Goal: Transaction & Acquisition: Purchase product/service

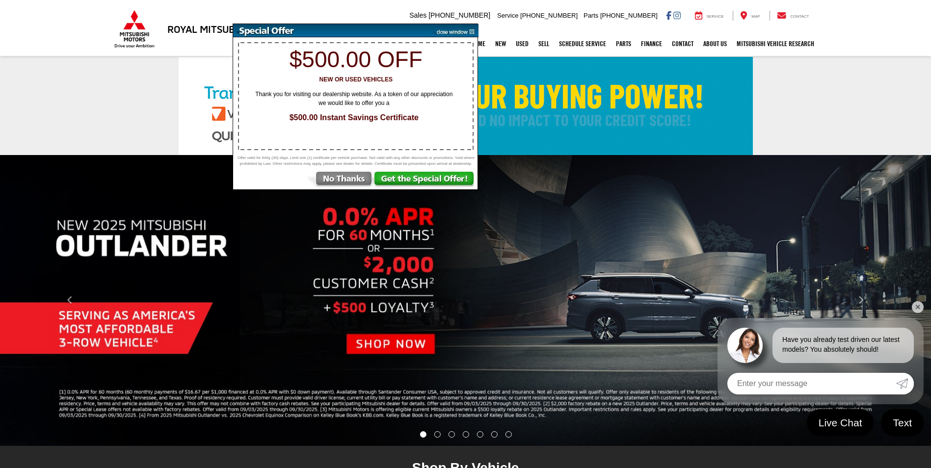
click at [808, 110] on link at bounding box center [465, 106] width 931 height 98
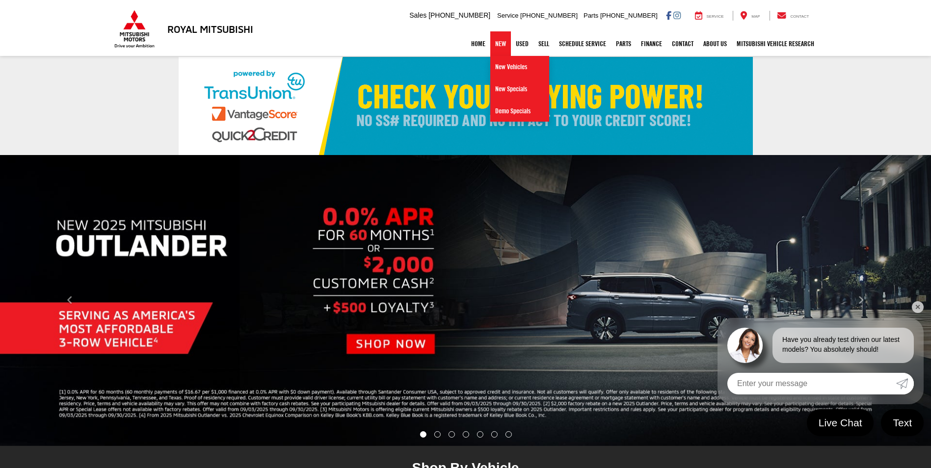
click at [496, 44] on link "New" at bounding box center [500, 43] width 21 height 25
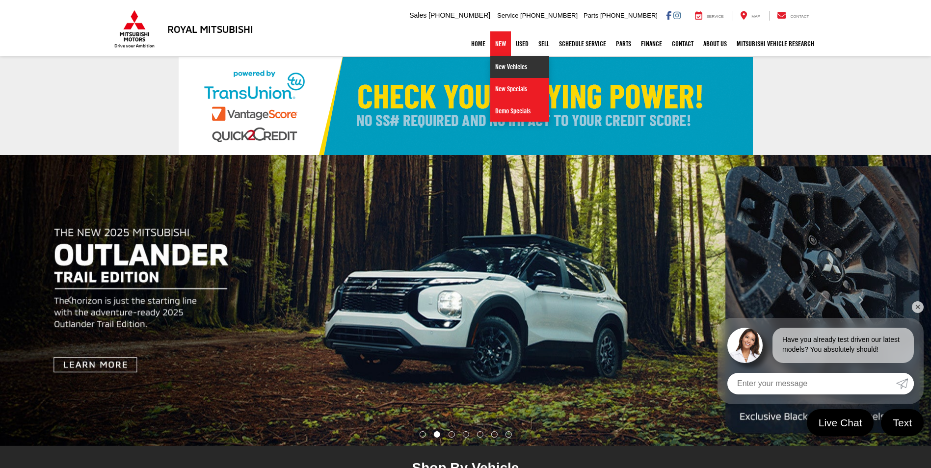
click at [497, 66] on link "New Vehicles" at bounding box center [519, 67] width 59 height 22
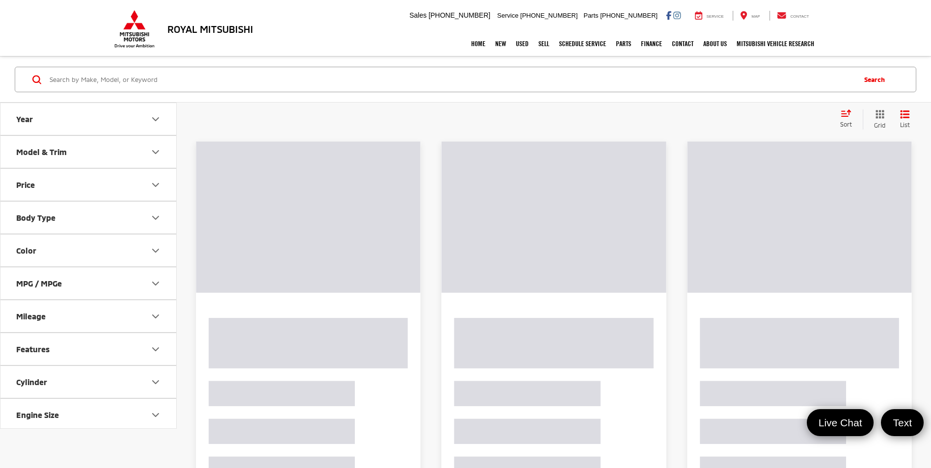
click at [155, 152] on icon "Model & Trim" at bounding box center [156, 152] width 12 height 12
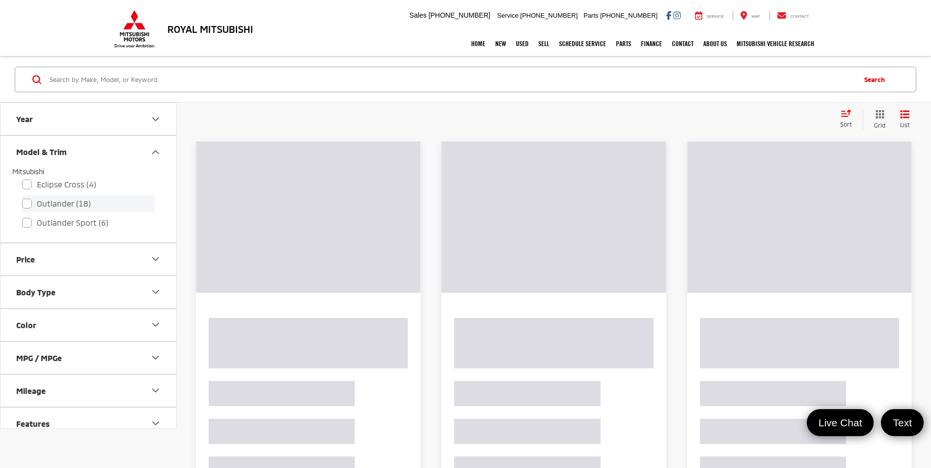
click at [28, 205] on label "Outlander (18)" at bounding box center [88, 203] width 133 height 17
click at [23, 198] on input "Outlander (18)" at bounding box center [22, 197] width 0 height 0
checkbox input "true"
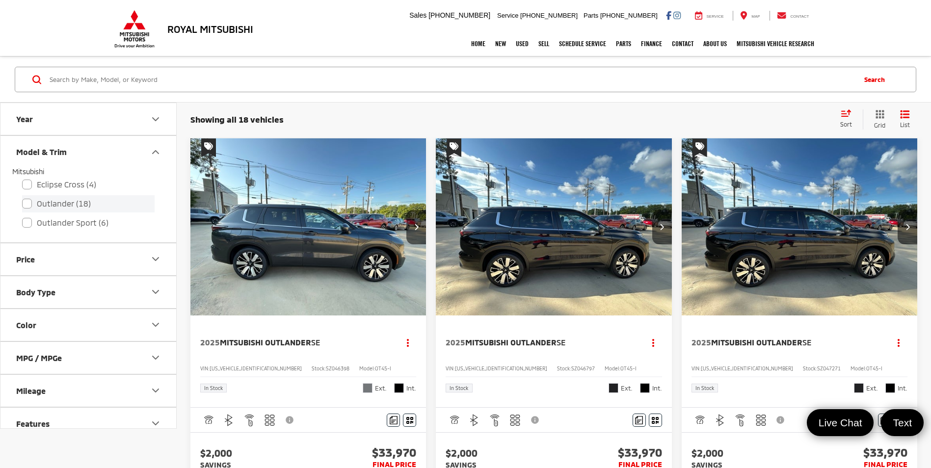
click at [28, 206] on label "Outlander (18)" at bounding box center [88, 203] width 133 height 17
click at [23, 198] on input "Outlander (18)" at bounding box center [22, 197] width 0 height 0
checkbox input "true"
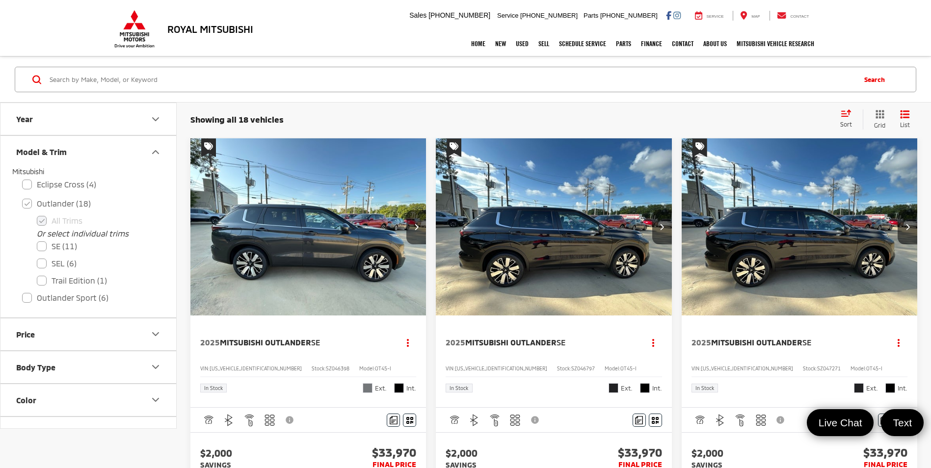
click at [516, 109] on div "Showing all 18 vehicles Clear All + 0 test Sort Price: High to Low Price: Low t…" at bounding box center [554, 120] width 755 height 36
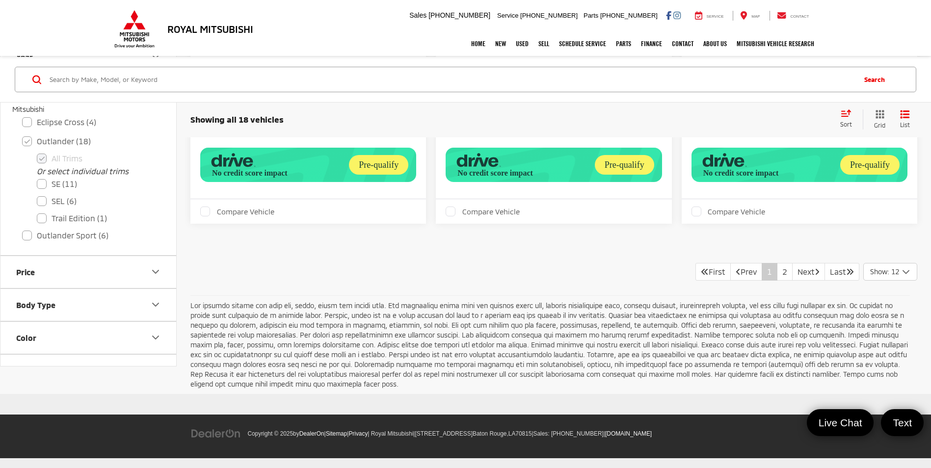
scroll to position [2287, 0]
click at [777, 281] on link "2" at bounding box center [785, 272] width 16 height 18
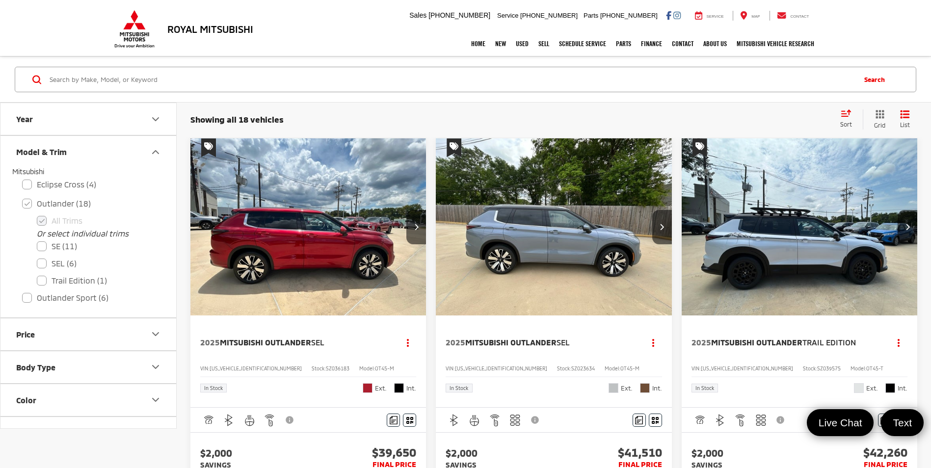
click at [540, 247] on img "2025 Mitsubishi Outlander SEL 0" at bounding box center [553, 227] width 237 height 178
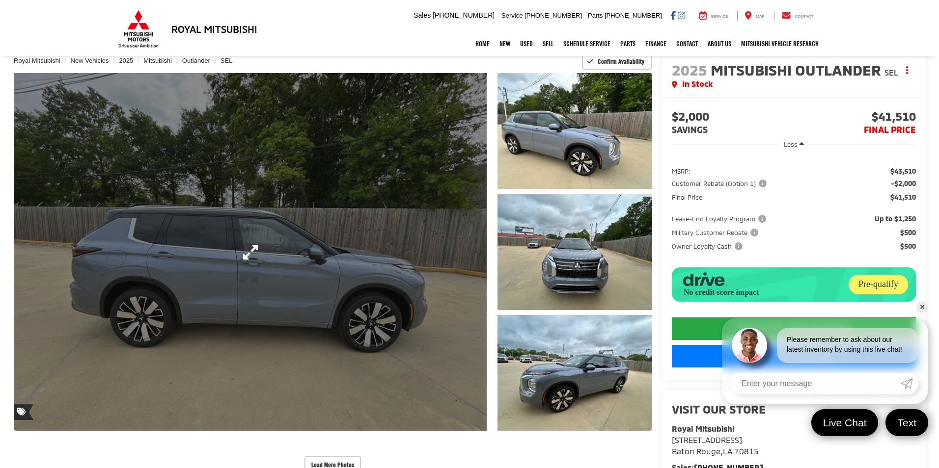
scroll to position [49, 0]
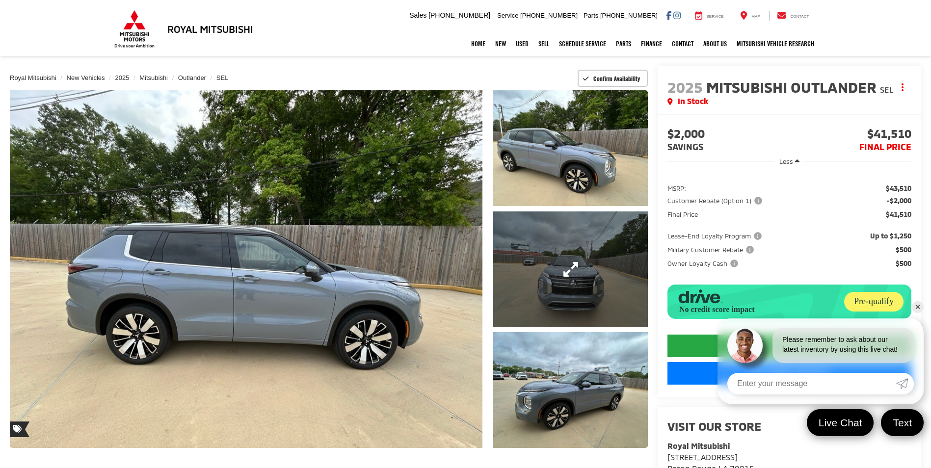
click at [584, 281] on link "Expand Photo 2" at bounding box center [570, 270] width 154 height 116
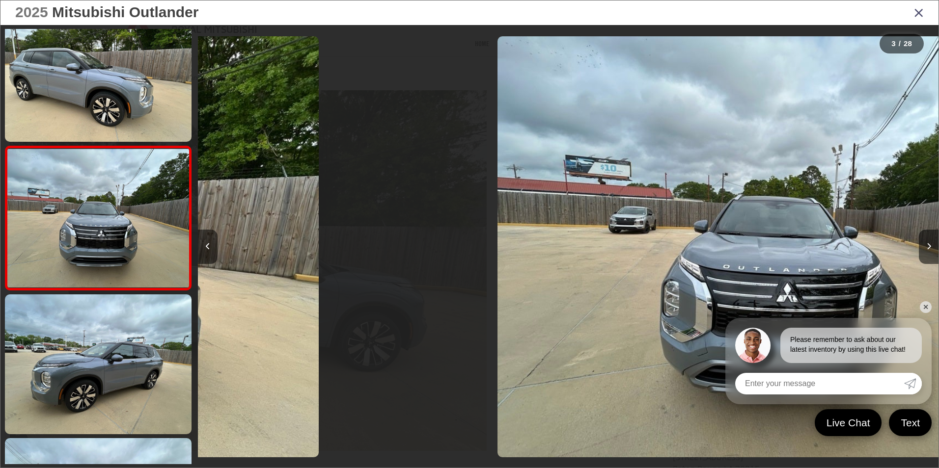
scroll to position [0, 1481]
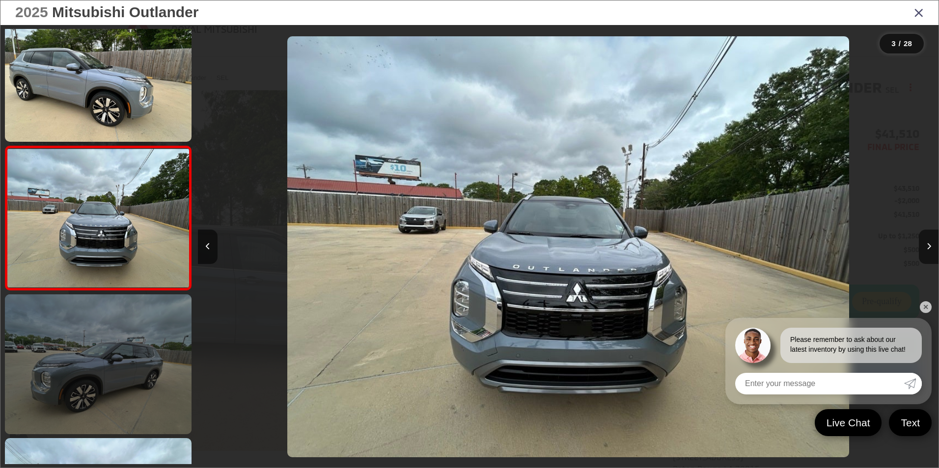
click at [101, 381] on link at bounding box center [98, 365] width 187 height 140
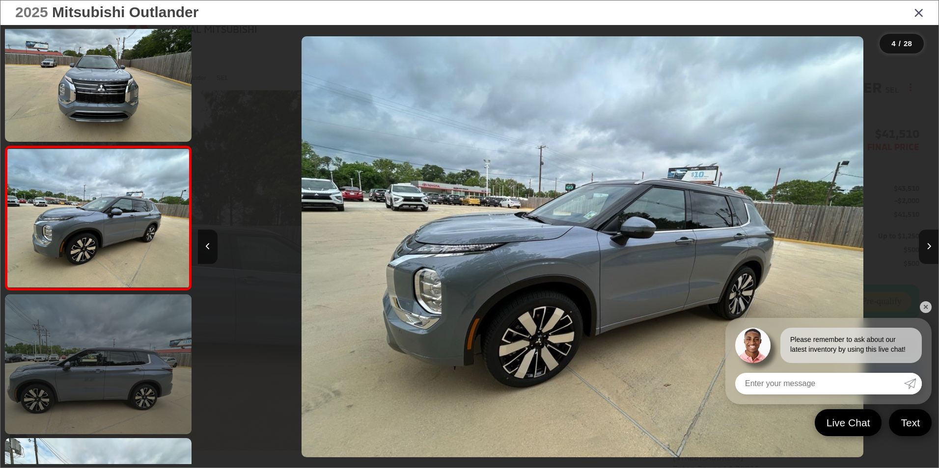
scroll to position [0, 2221]
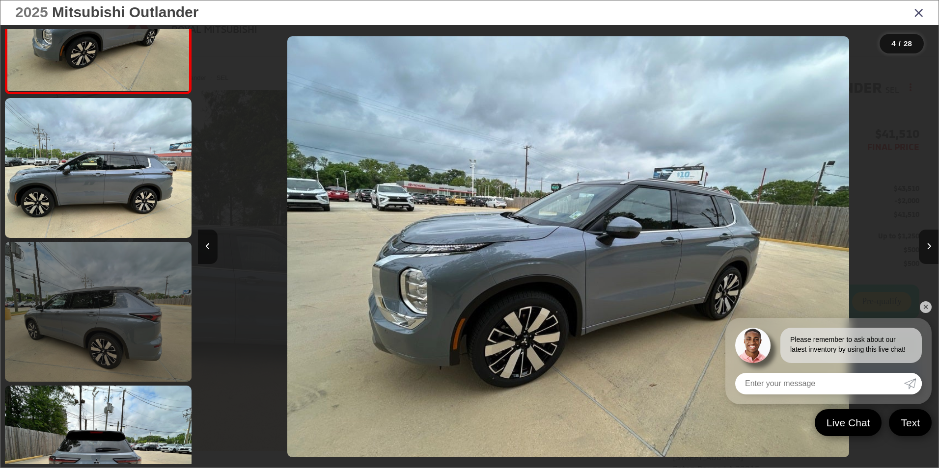
click at [100, 321] on link at bounding box center [98, 312] width 187 height 140
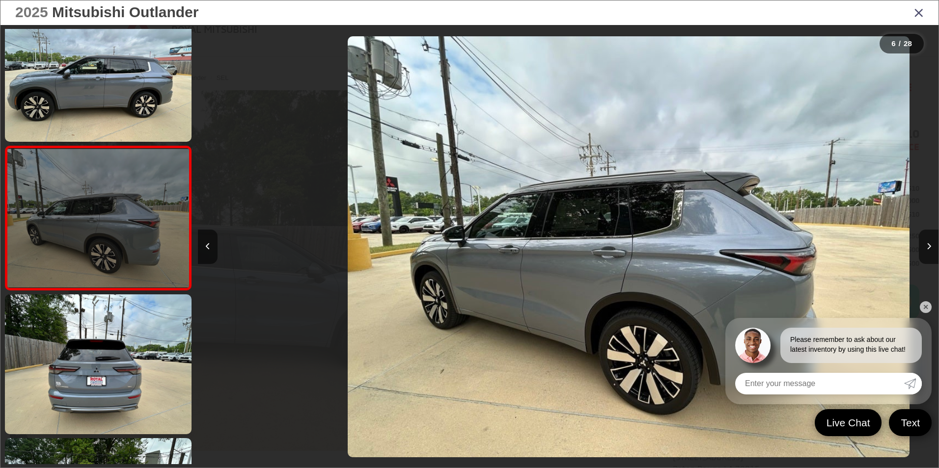
scroll to position [0, 3702]
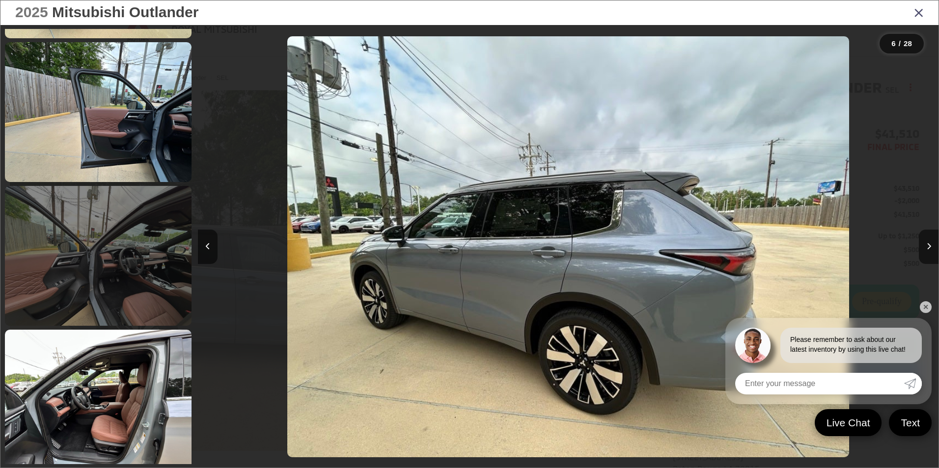
click at [111, 294] on link at bounding box center [98, 256] width 187 height 140
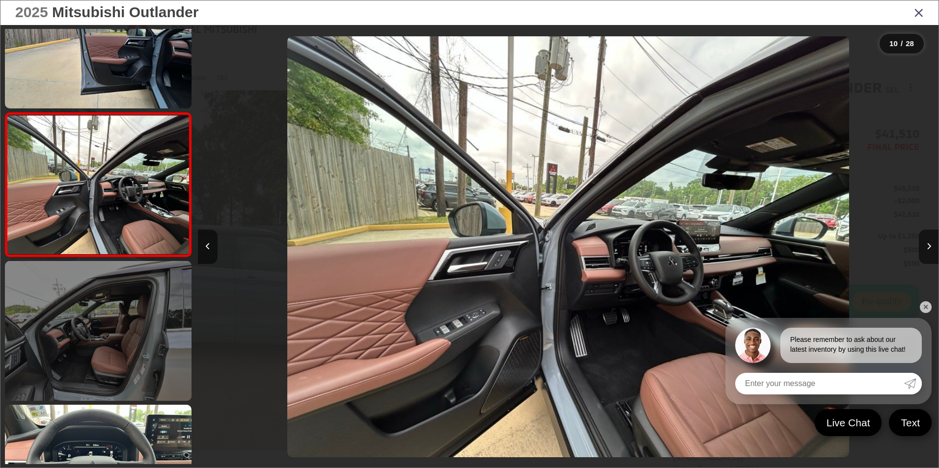
scroll to position [1227, 0]
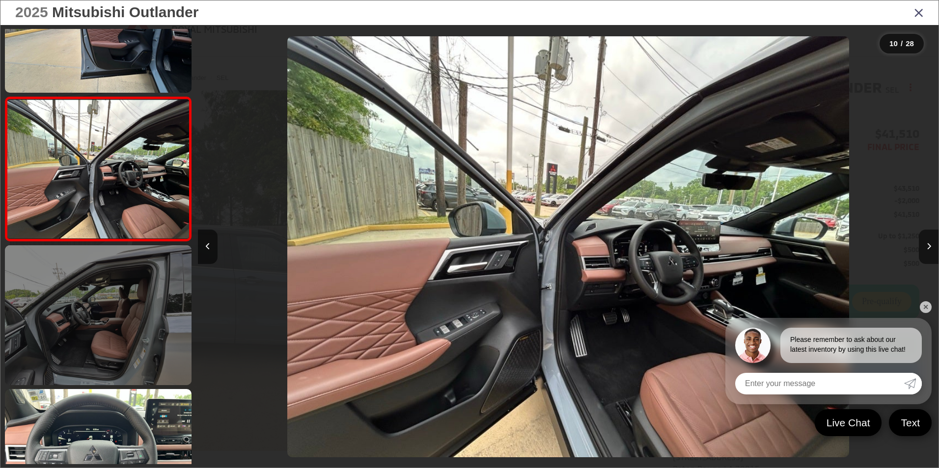
click at [129, 313] on link at bounding box center [98, 315] width 187 height 140
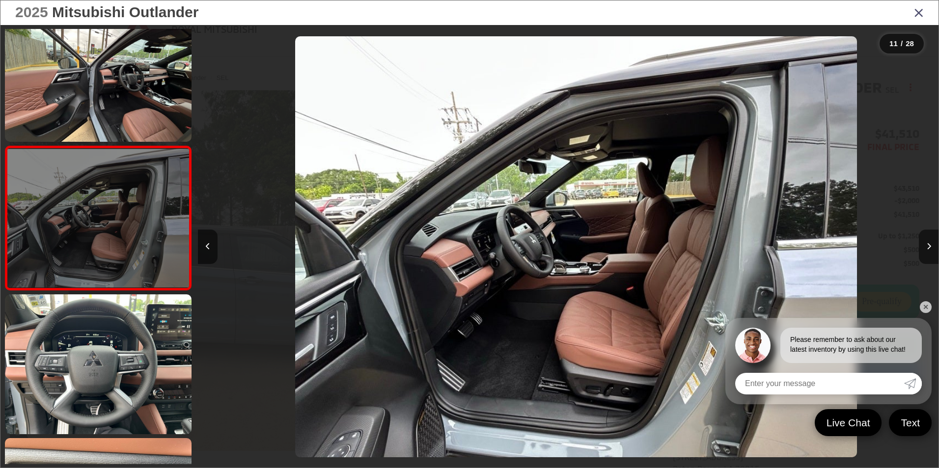
scroll to position [0, 7404]
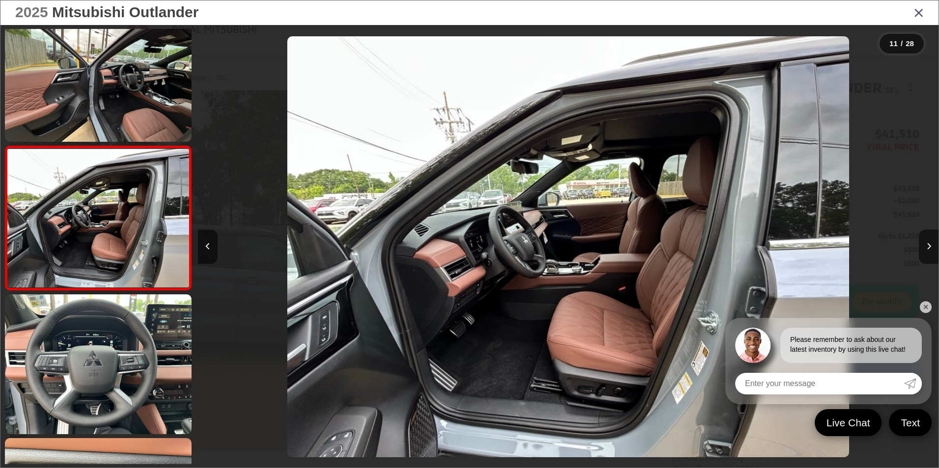
click at [927, 306] on link "✕" at bounding box center [926, 307] width 12 height 12
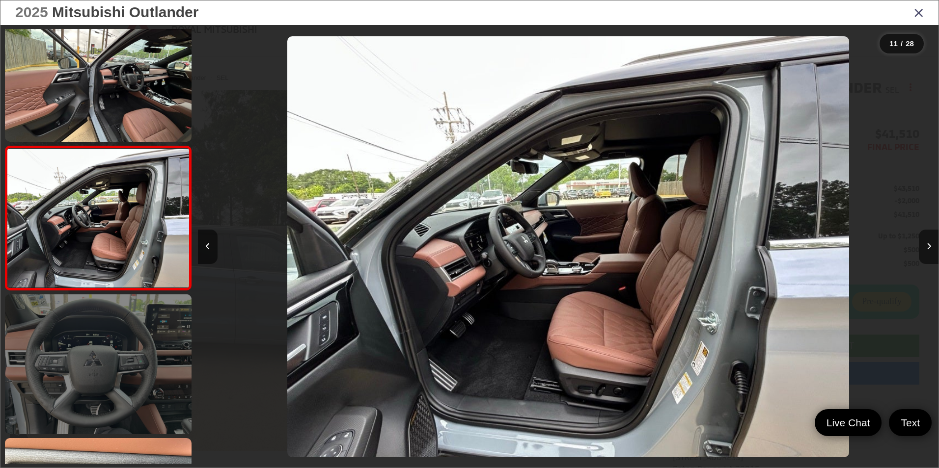
click at [102, 386] on link at bounding box center [98, 365] width 187 height 140
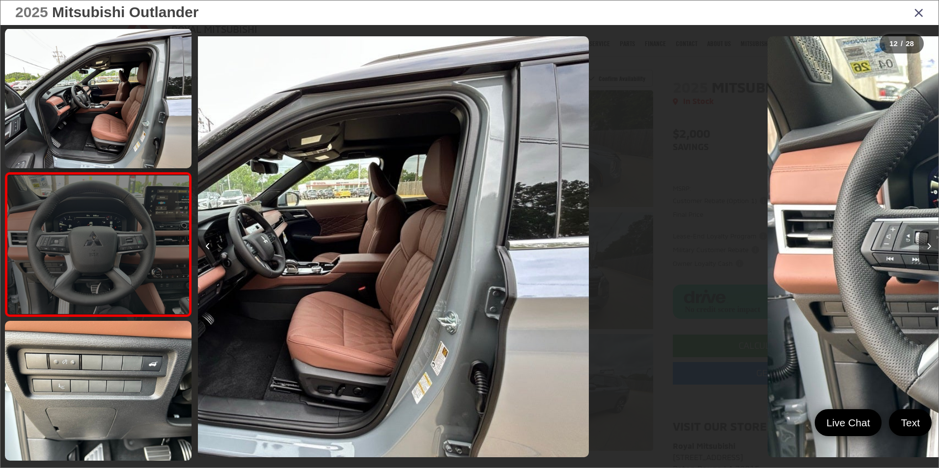
scroll to position [0, 0]
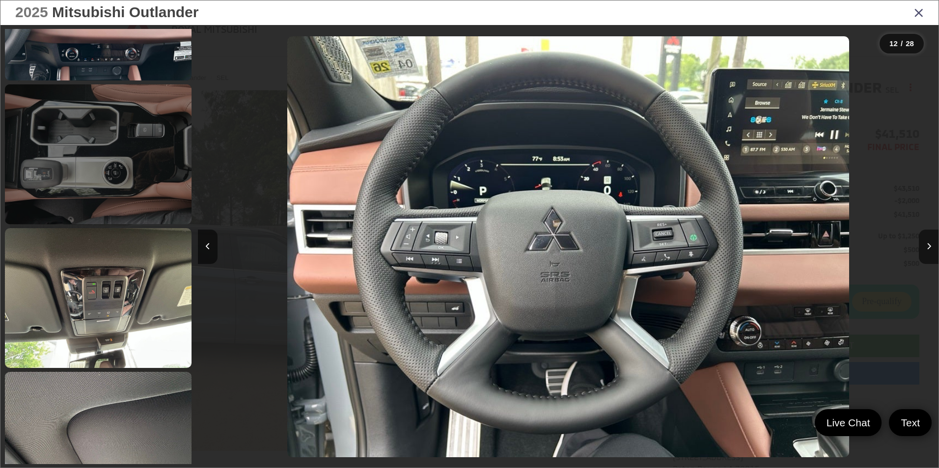
click at [91, 181] on link at bounding box center [98, 154] width 187 height 140
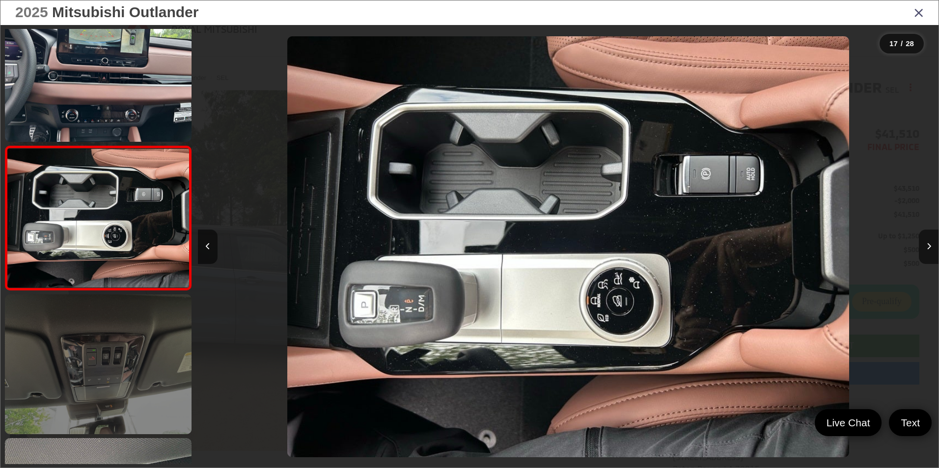
click at [95, 339] on link at bounding box center [98, 365] width 187 height 140
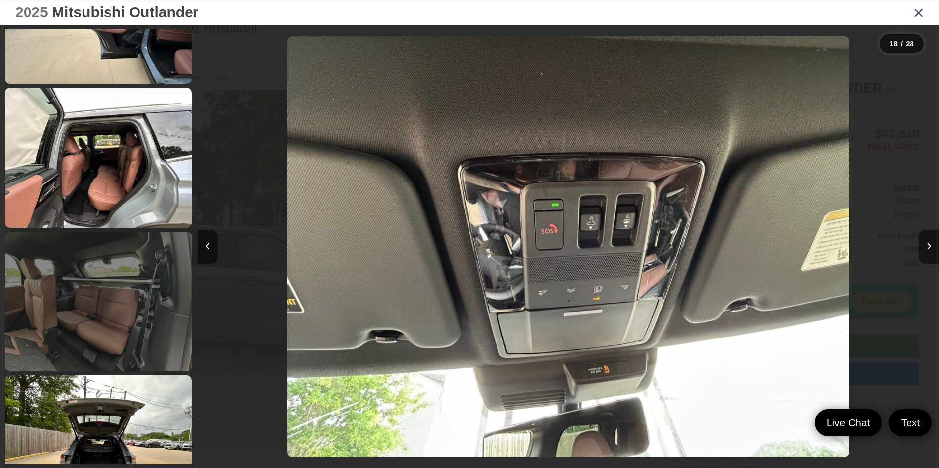
click at [70, 314] on link at bounding box center [98, 302] width 187 height 140
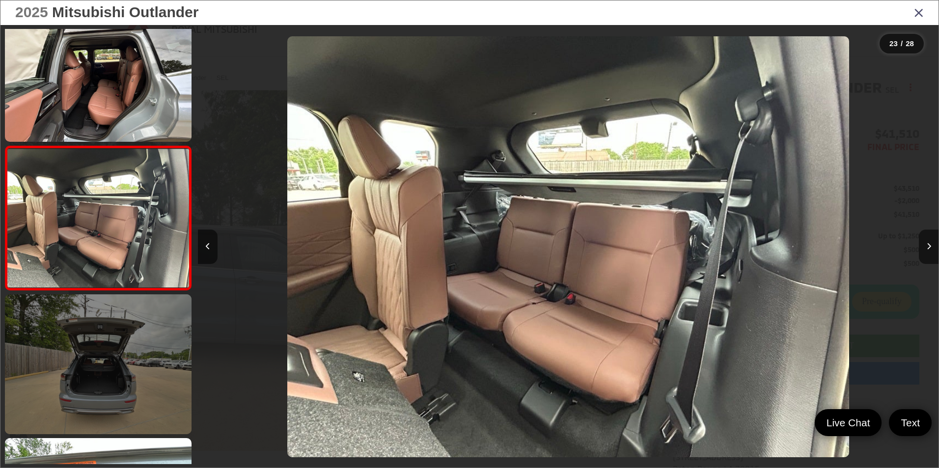
click at [100, 359] on link at bounding box center [98, 365] width 187 height 140
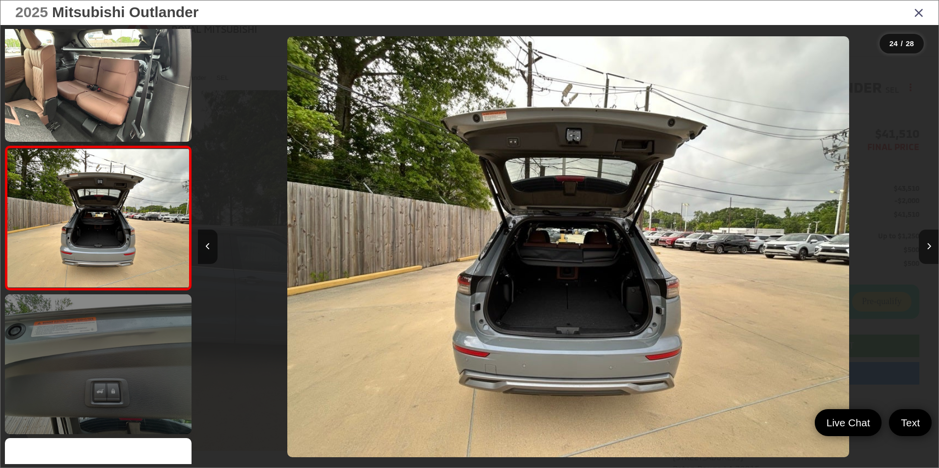
click at [106, 368] on link at bounding box center [98, 365] width 187 height 140
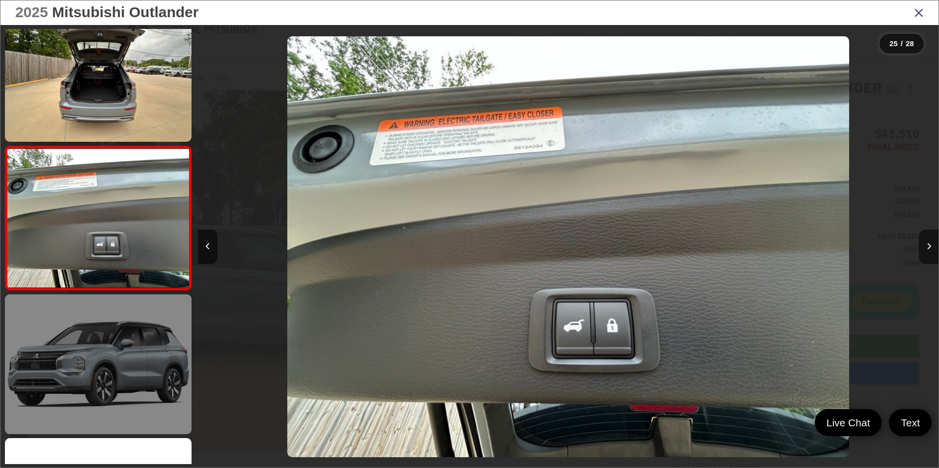
click at [127, 370] on link at bounding box center [98, 365] width 187 height 140
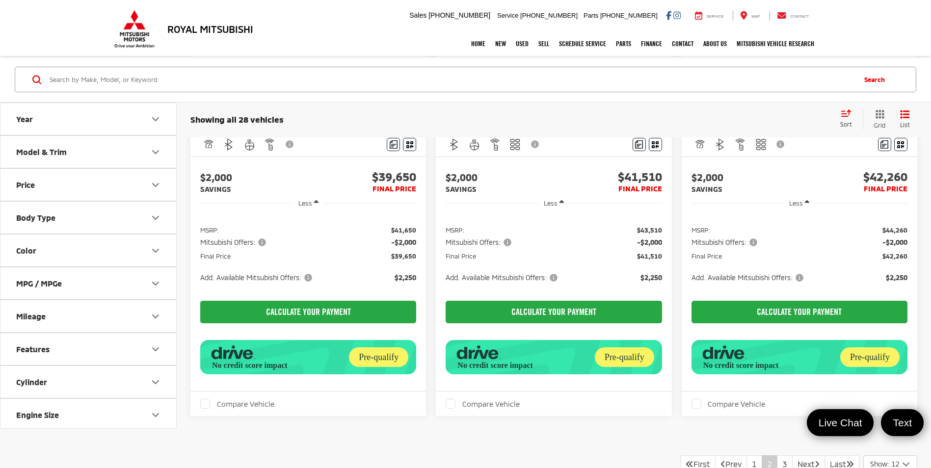
scroll to position [2209, 0]
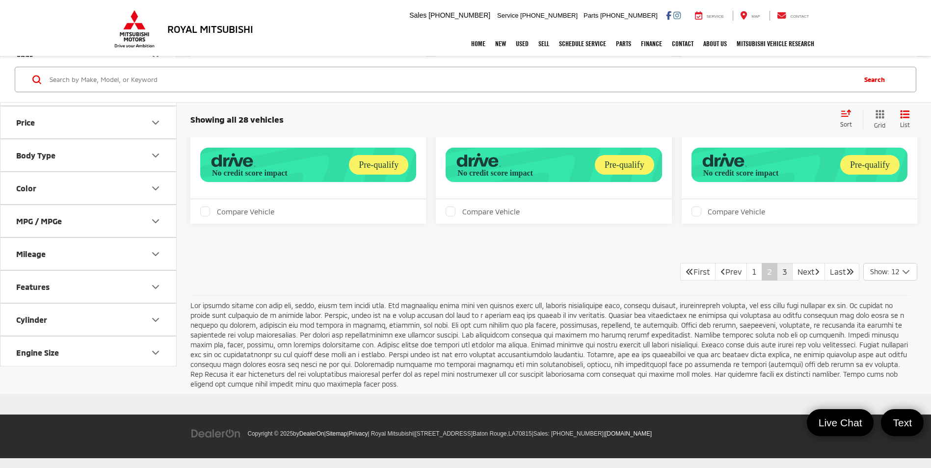
click at [777, 281] on link "3" at bounding box center [785, 272] width 16 height 18
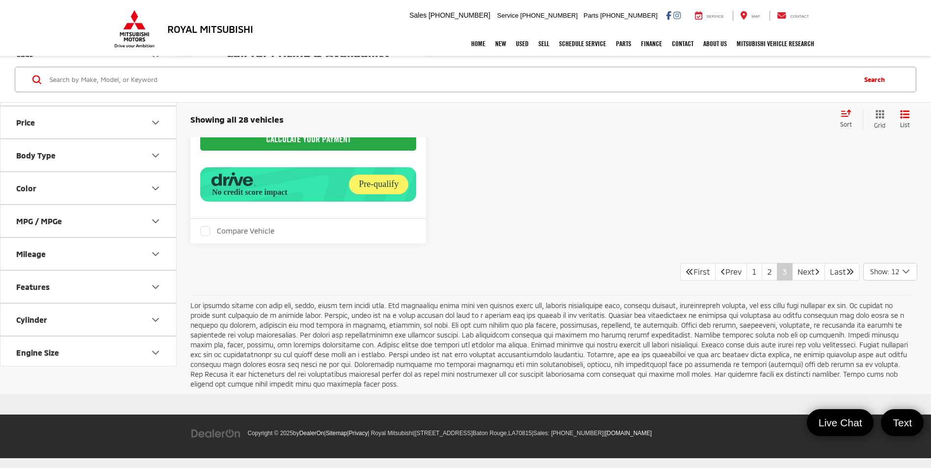
scroll to position [1046, 0]
click at [762, 270] on link "2" at bounding box center [770, 272] width 16 height 18
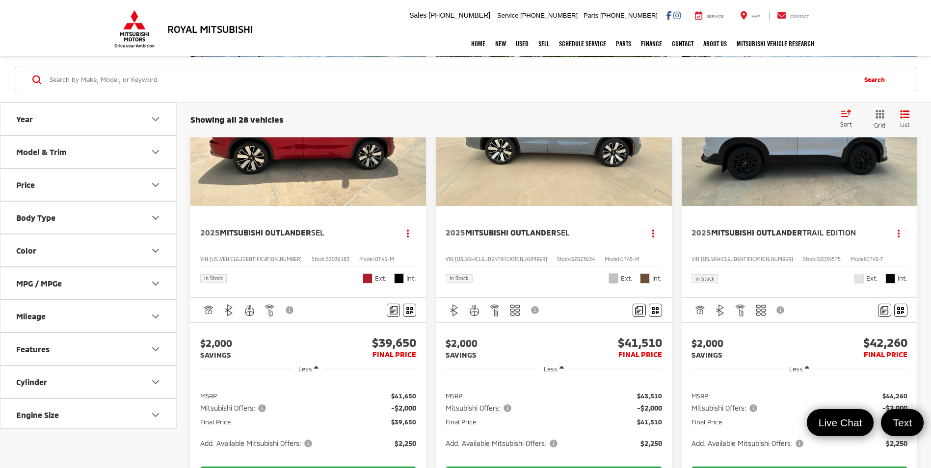
scroll to position [1866, 0]
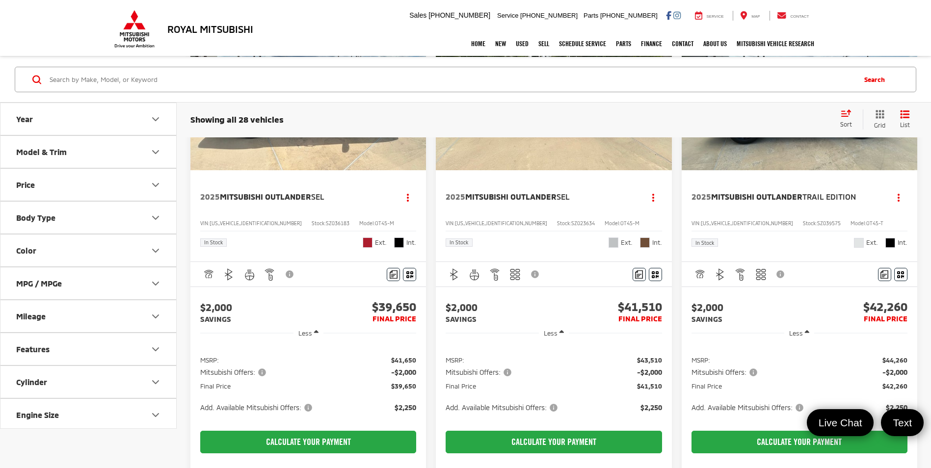
click at [520, 171] on img "2025 Mitsubishi Outlander SEL 0" at bounding box center [553, 82] width 237 height 178
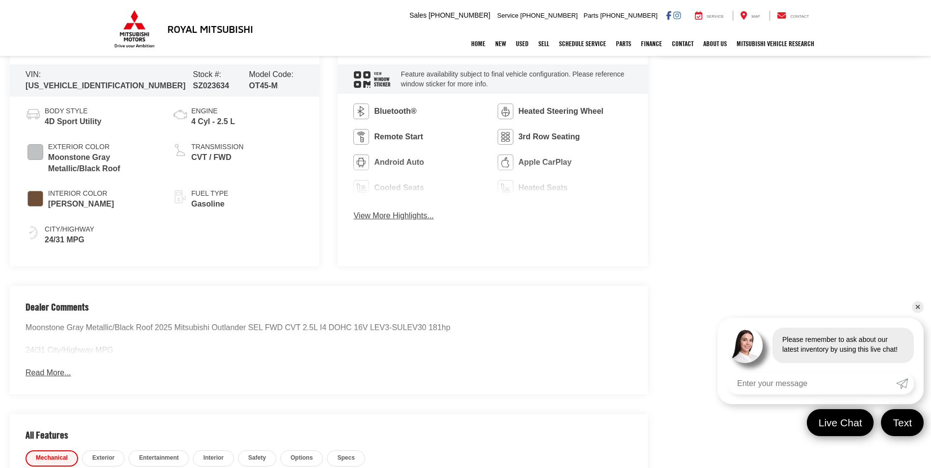
scroll to position [540, 0]
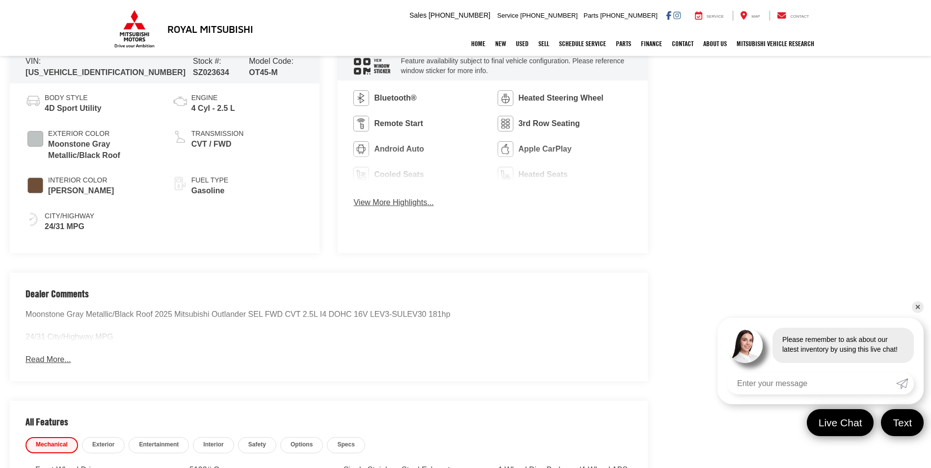
click at [378, 202] on button "View More Highlights..." at bounding box center [393, 202] width 80 height 11
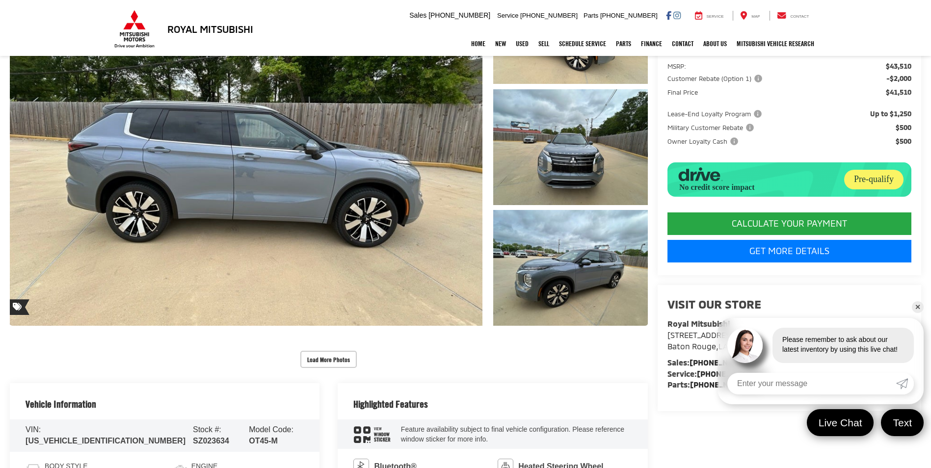
scroll to position [147, 0]
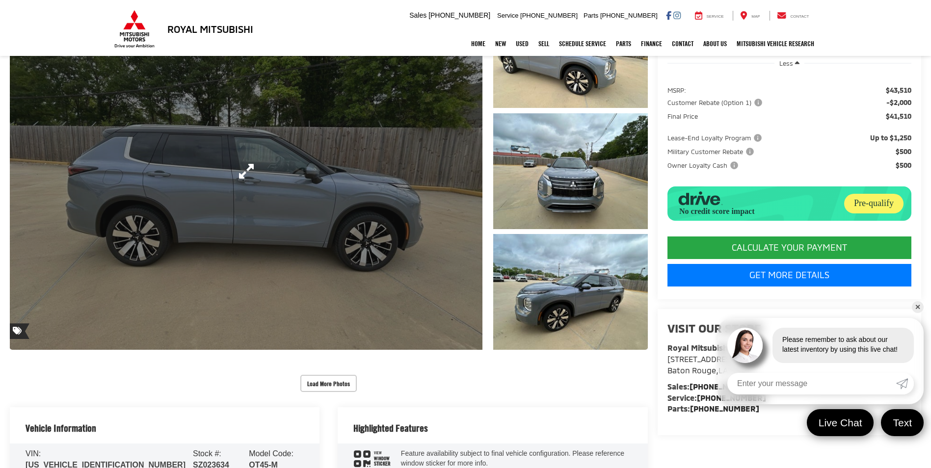
click at [314, 178] on link "Expand Photo 0" at bounding box center [246, 171] width 473 height 358
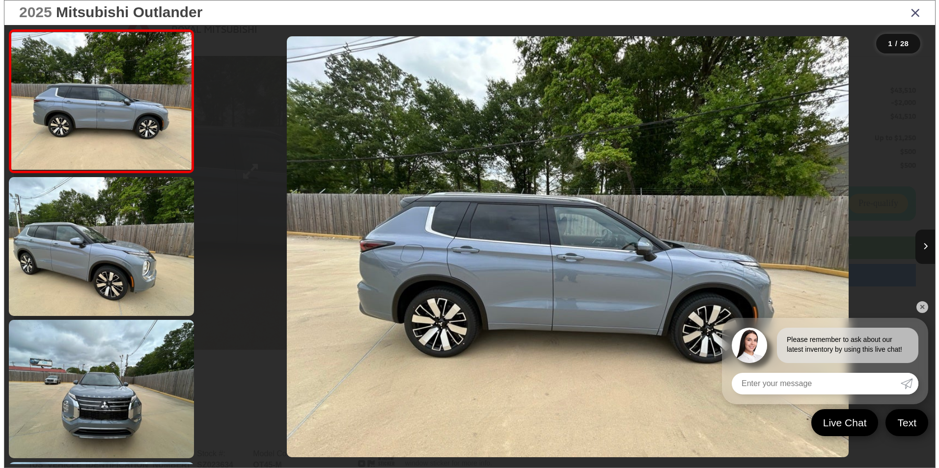
scroll to position [150, 0]
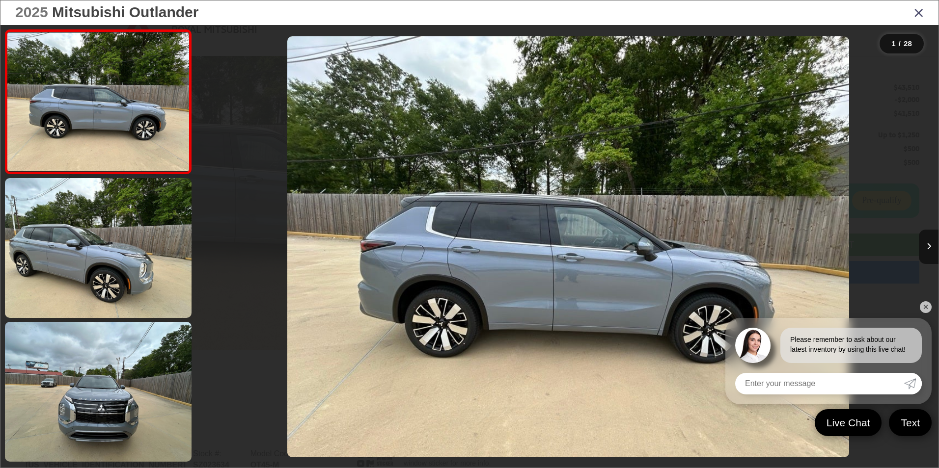
click at [926, 307] on link "✕" at bounding box center [926, 307] width 12 height 12
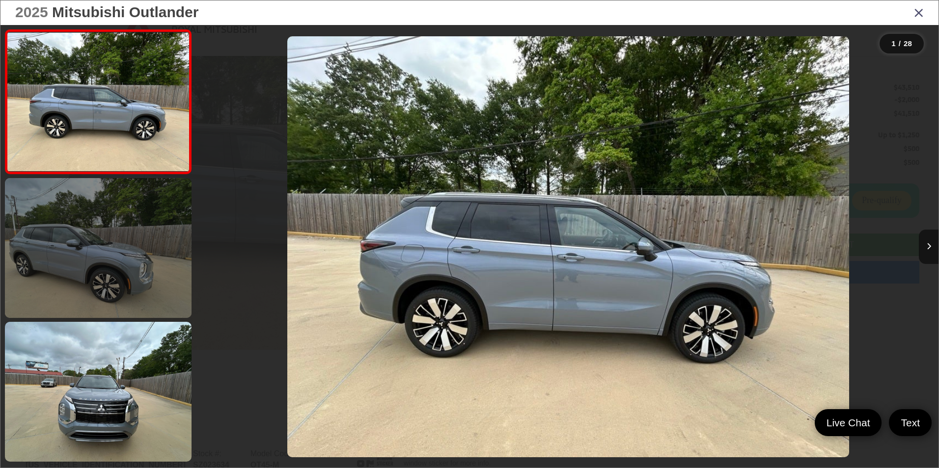
click at [92, 263] on link at bounding box center [98, 248] width 187 height 140
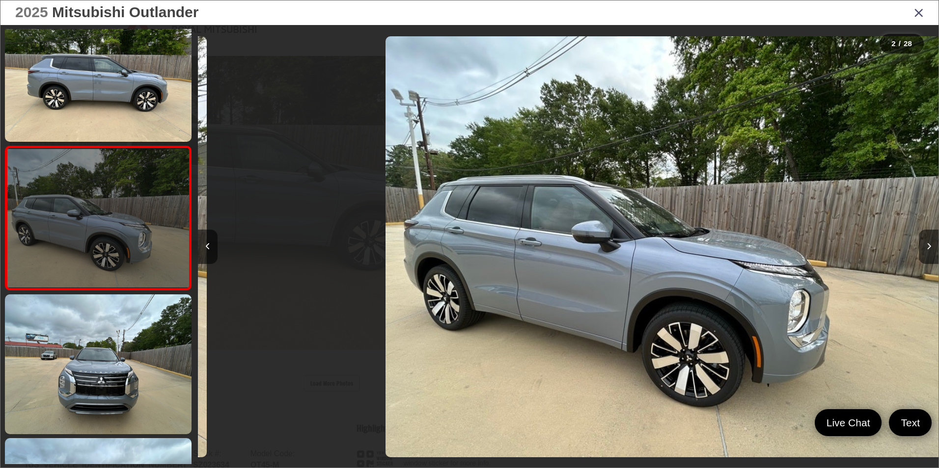
scroll to position [0, 740]
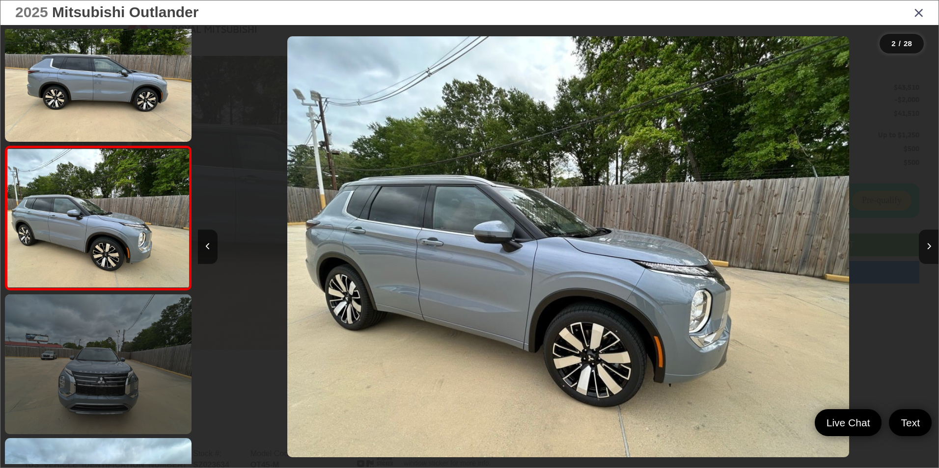
click at [75, 370] on link at bounding box center [98, 365] width 187 height 140
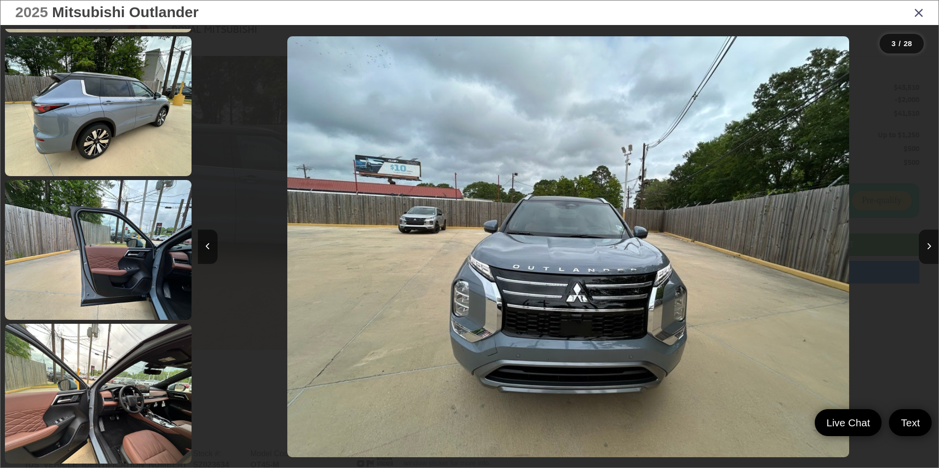
scroll to position [1006, 0]
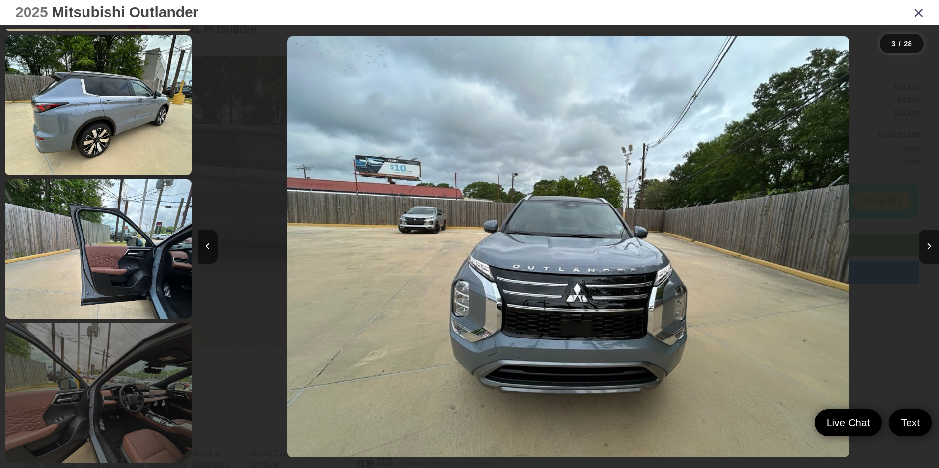
click at [122, 400] on link at bounding box center [98, 393] width 187 height 140
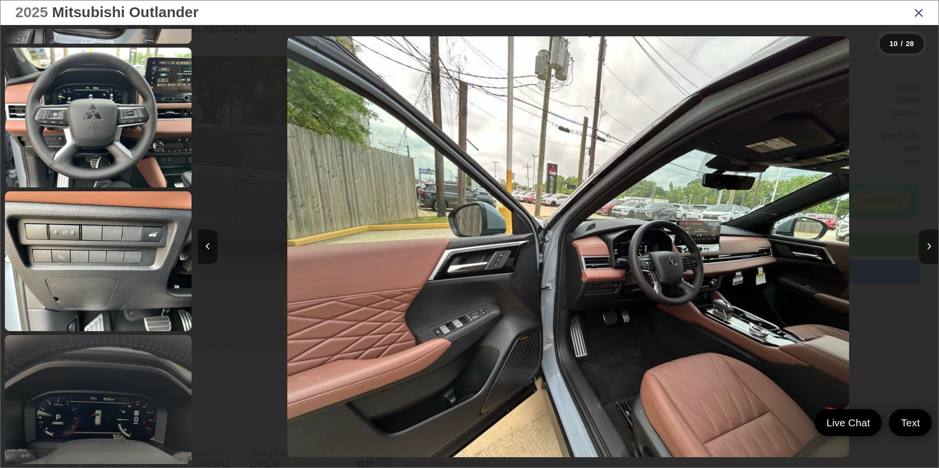
scroll to position [1571, 0]
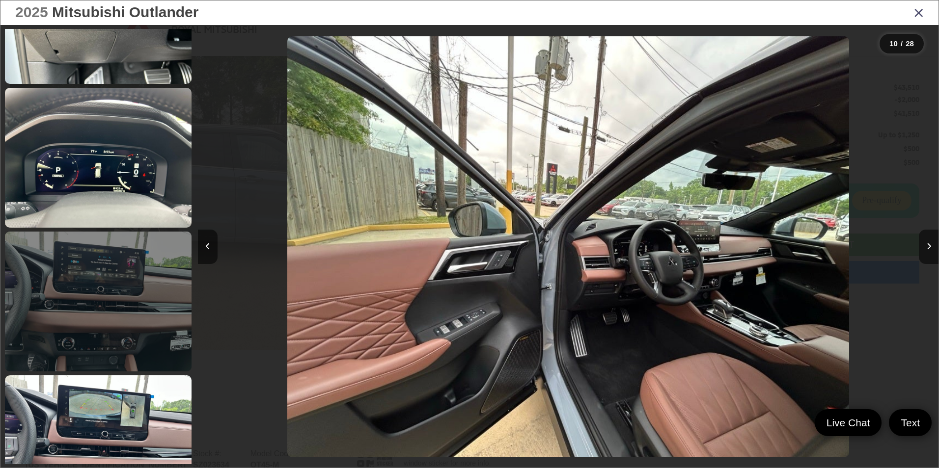
click at [93, 286] on link at bounding box center [98, 302] width 187 height 140
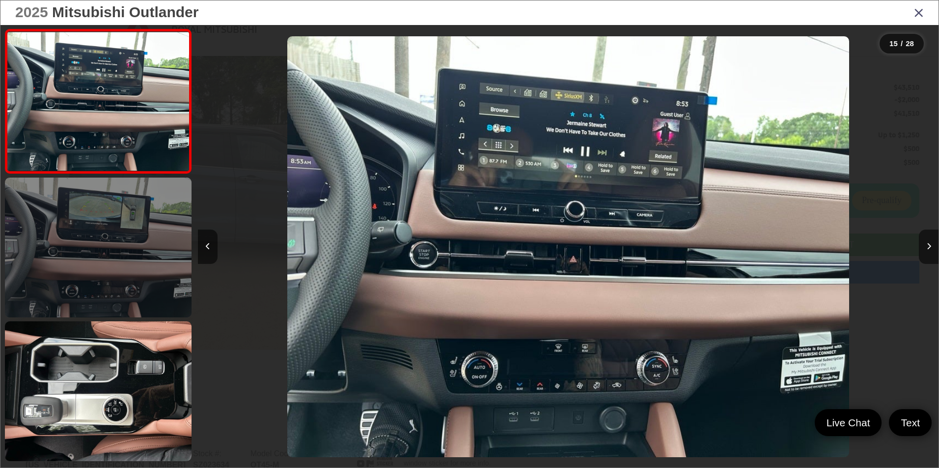
scroll to position [2045, 0]
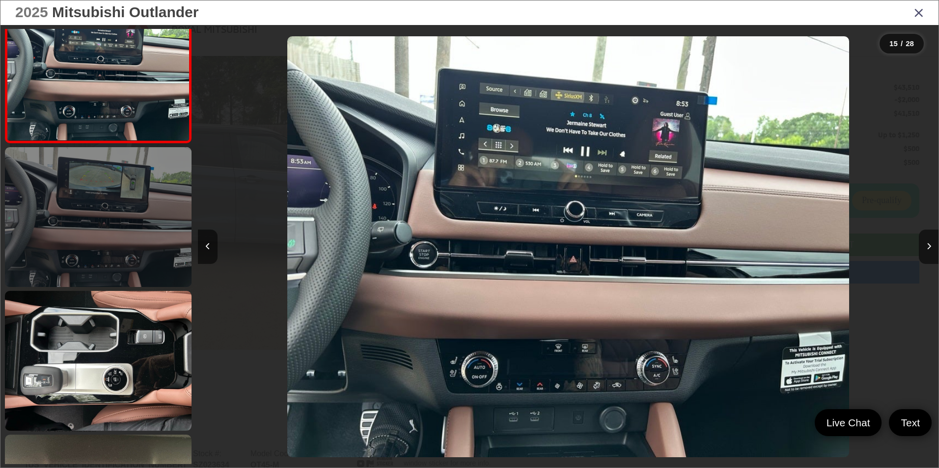
click at [86, 238] on link at bounding box center [98, 217] width 187 height 140
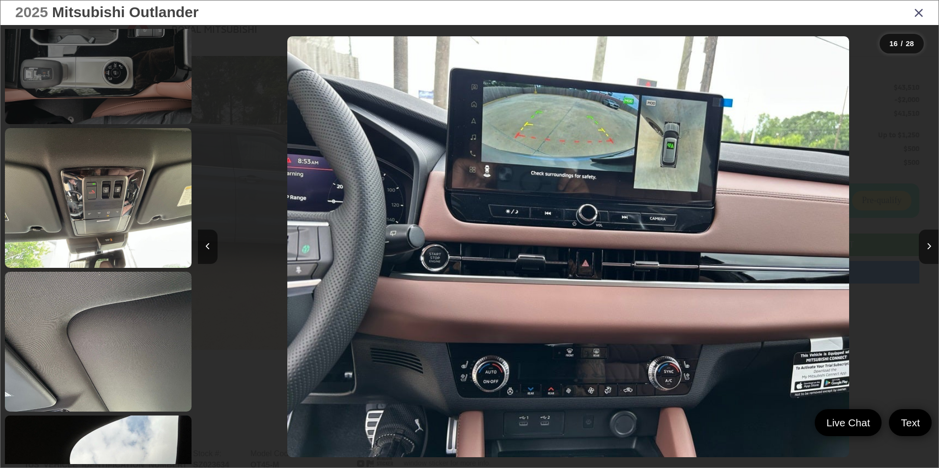
scroll to position [2385, 0]
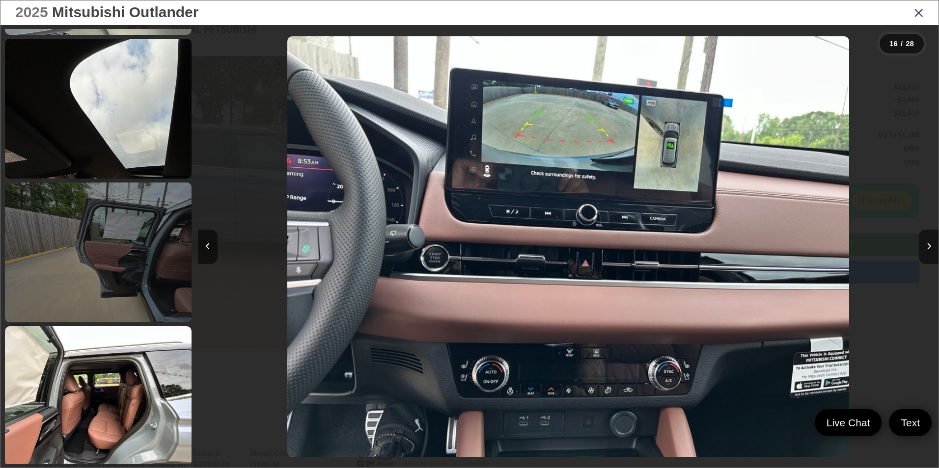
click at [96, 267] on link at bounding box center [98, 253] width 187 height 140
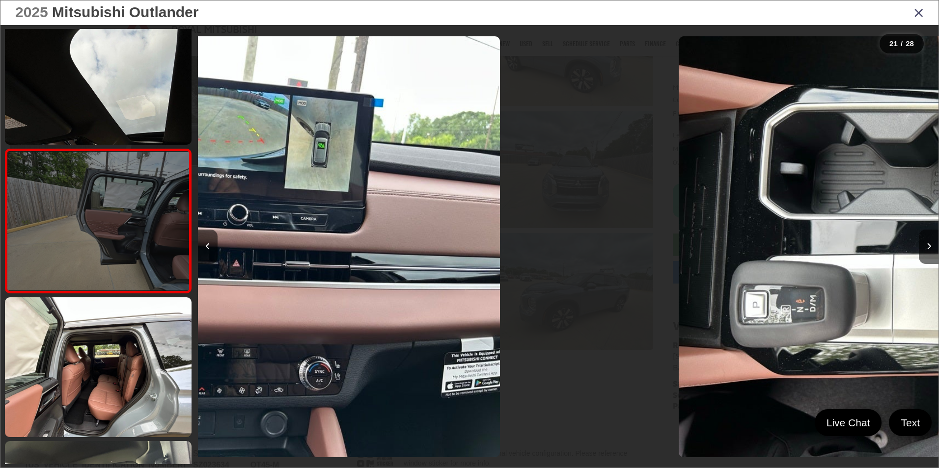
scroll to position [0, 0]
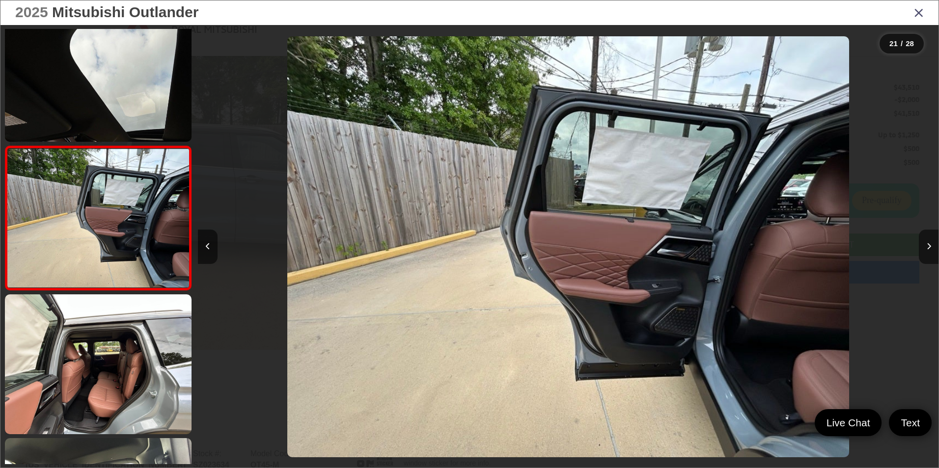
click at [680, 325] on img "2025 Mitsubishi Outlander SEL 20" at bounding box center [568, 247] width 562 height 422
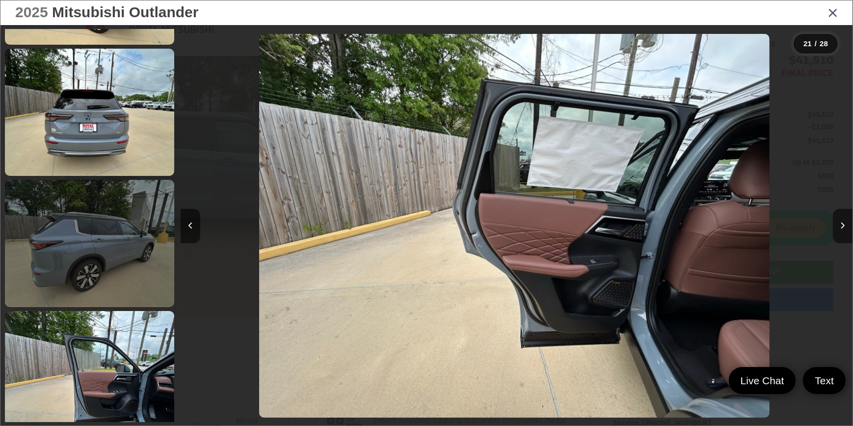
click at [27, 235] on link at bounding box center [89, 243] width 169 height 127
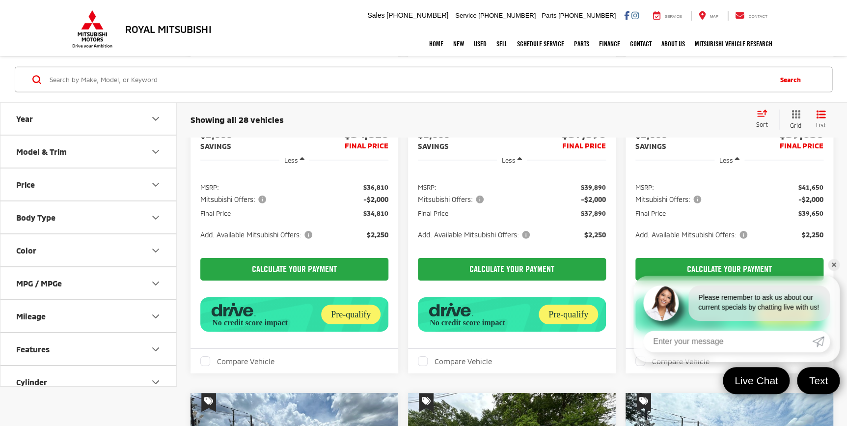
scroll to position [1266, 0]
